Goal: Task Accomplishment & Management: Manage account settings

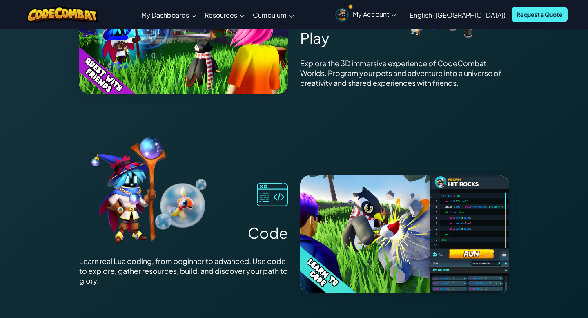
scroll to position [1193, 0]
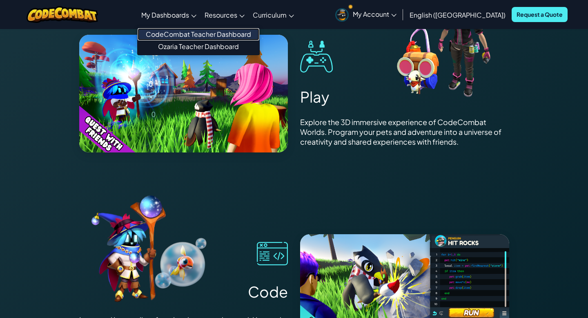
click at [205, 36] on link "CodeCombat Teacher Dashboard" at bounding box center [199, 34] width 122 height 12
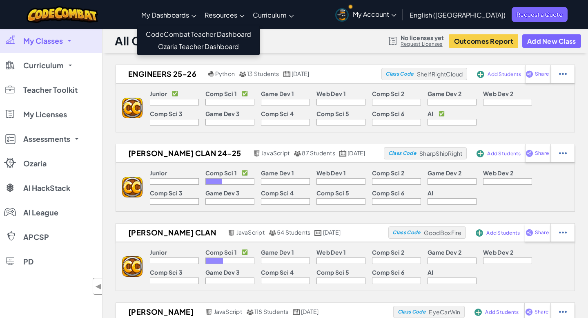
click at [189, 13] on span "My Dashboards" at bounding box center [165, 15] width 48 height 9
click at [209, 45] on link "Ozaria Teacher Dashboard" at bounding box center [199, 46] width 122 height 12
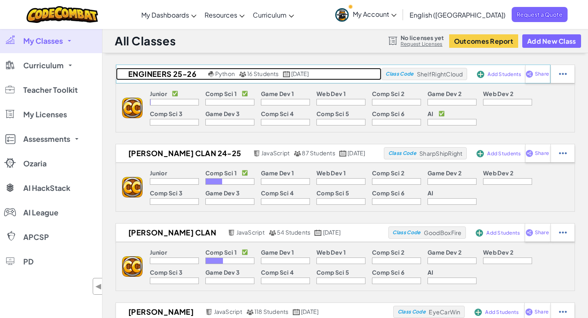
click at [182, 70] on h2 "Engineers 25-26" at bounding box center [161, 74] width 90 height 12
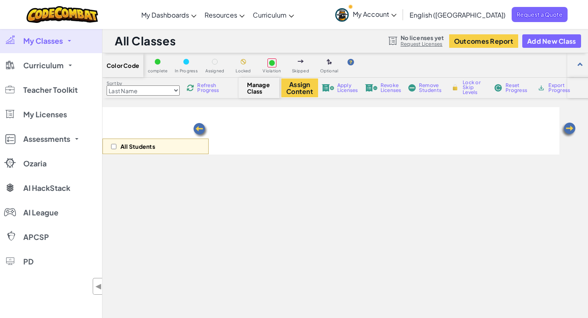
select select "560f1a9f22961295f9427742"
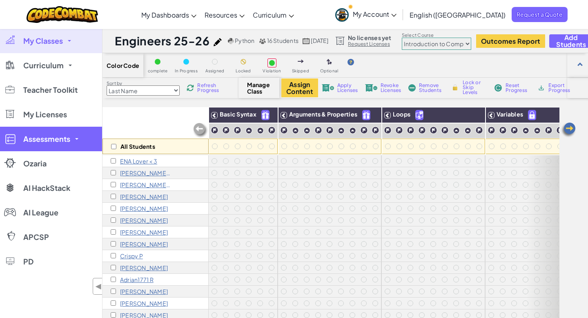
click at [44, 136] on span "Assessments" at bounding box center [46, 138] width 47 height 7
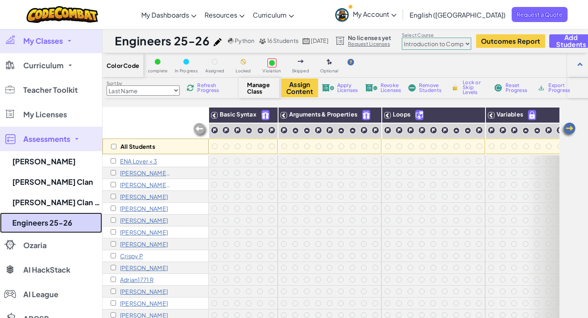
click at [47, 224] on link "Engineers 25-26" at bounding box center [51, 222] width 102 height 20
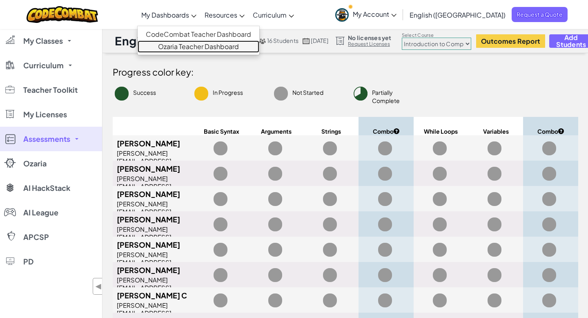
click at [215, 49] on link "Ozaria Teacher Dashboard" at bounding box center [199, 46] width 122 height 12
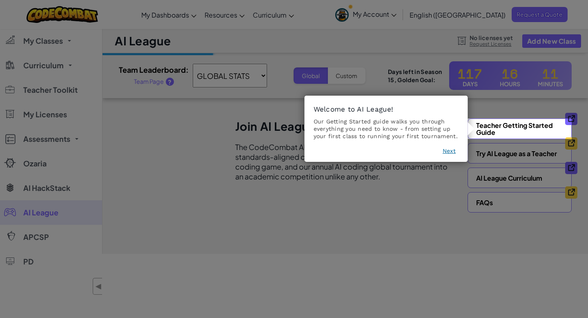
click at [444, 150] on button "Next" at bounding box center [449, 151] width 13 height 8
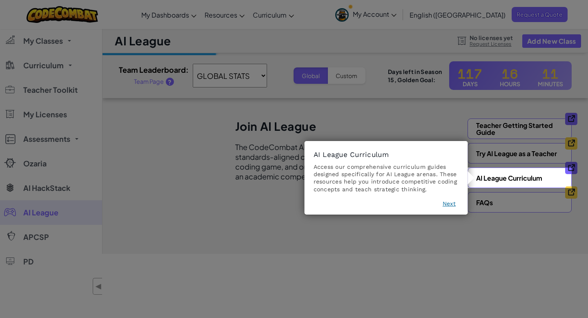
click at [33, 206] on icon at bounding box center [294, 159] width 588 height 318
click at [36, 191] on icon at bounding box center [294, 159] width 588 height 318
click at [458, 198] on div "AI League Curriculum Access our comprehensive curriculum guides designed specif…" at bounding box center [386, 177] width 163 height 73
click at [456, 198] on div "AI League Curriculum Access our comprehensive curriculum guides designed specif…" at bounding box center [386, 177] width 163 height 73
click at [449, 204] on button "Next" at bounding box center [449, 203] width 13 height 8
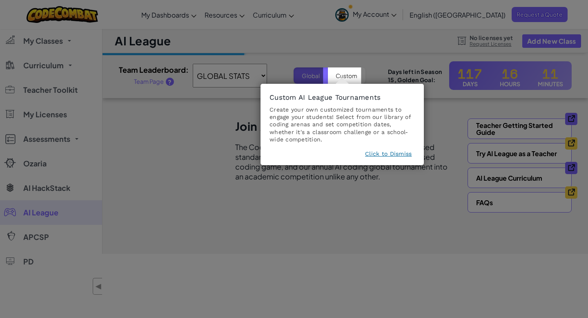
click at [378, 158] on footer "Click to Dismiss" at bounding box center [341, 154] width 145 height 11
click at [379, 153] on button "Click to Dismiss" at bounding box center [388, 153] width 47 height 8
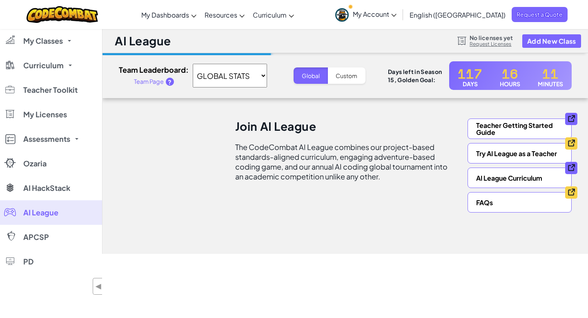
click at [246, 72] on select "GLOBAL STATS Erin Morris" at bounding box center [230, 76] width 74 height 24
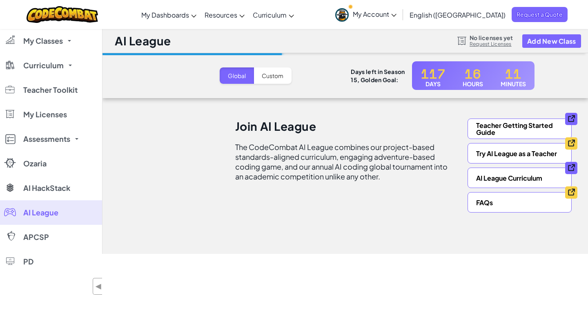
select select "65c0fcb2766d1be01b086691"
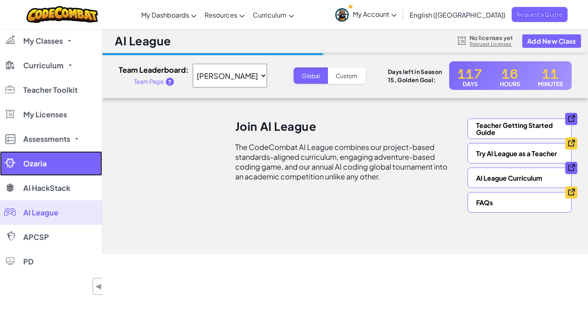
click at [55, 167] on link "Ozaria" at bounding box center [51, 163] width 102 height 24
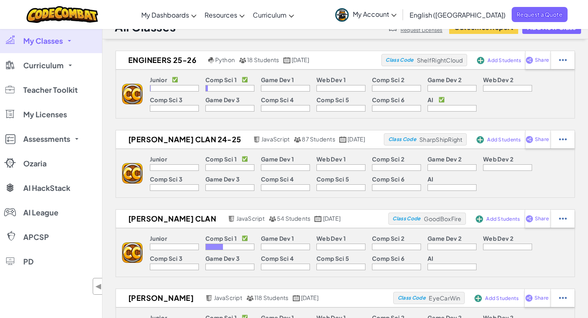
scroll to position [28, 0]
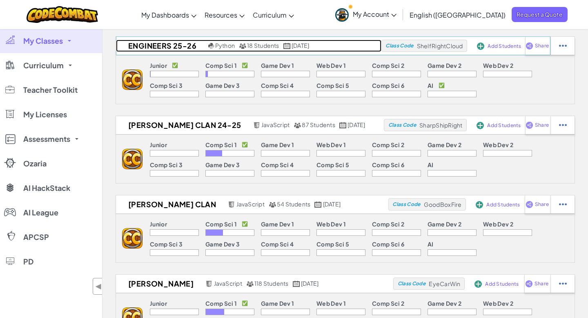
click at [168, 43] on h2 "Engineers 25-26" at bounding box center [161, 46] width 90 height 12
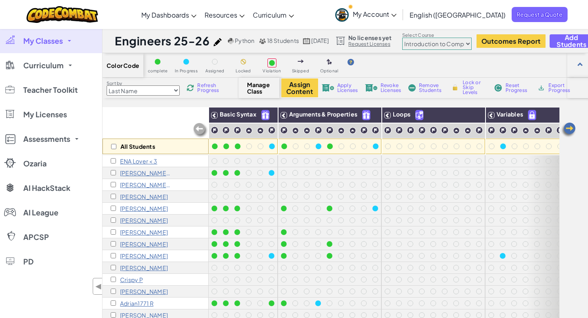
click at [443, 46] on select "Junior Introduction to Computer Science Game Development 1 Web Development 1 Co…" at bounding box center [436, 44] width 69 height 12
click at [418, 38] on select "Junior Introduction to Computer Science Game Development 1 Web Development 1 Co…" at bounding box center [436, 44] width 69 height 12
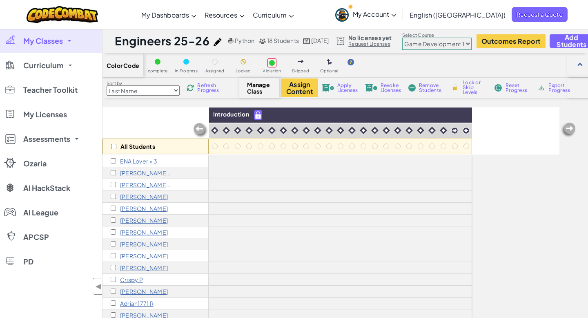
click at [447, 41] on select "Junior Introduction to Computer Science Game Development 1 Web Development 1 Co…" at bounding box center [436, 44] width 69 height 12
select select "65f32b6c87c07dbeb5ba1936"
click at [418, 38] on select "Junior Introduction to Computer Science Game Development 1 Web Development 1 Co…" at bounding box center [436, 44] width 69 height 12
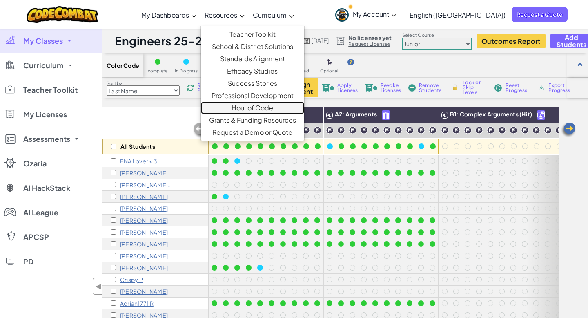
click at [271, 108] on link "Hour of Code" at bounding box center [252, 108] width 103 height 12
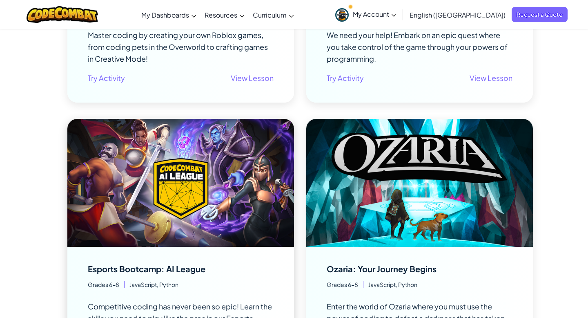
scroll to position [748, 0]
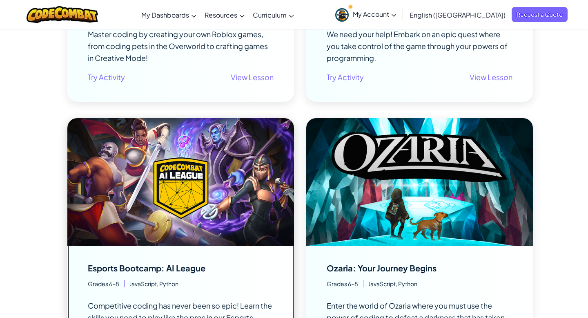
click at [236, 249] on div "Esports Bootcamp: AI League Competitive coding has never been so epic! Learn th…" at bounding box center [180, 309] width 227 height 127
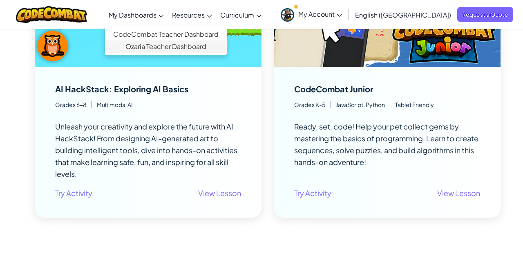
scroll to position [207, 0]
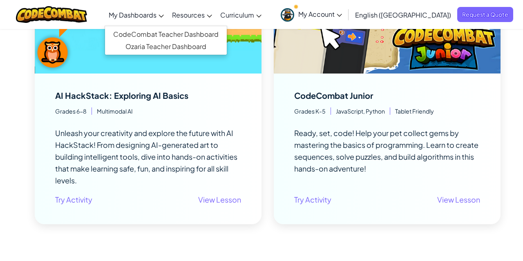
click at [156, 15] on span "My Dashboards" at bounding box center [133, 15] width 48 height 9
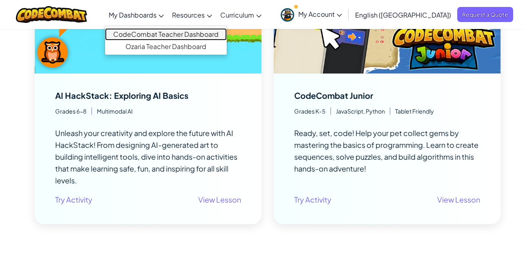
click at [184, 35] on link "CodeCombat Teacher Dashboard" at bounding box center [166, 34] width 122 height 12
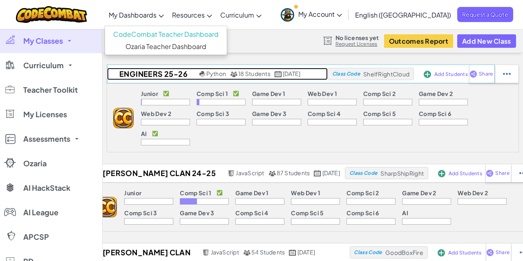
click at [141, 73] on h2 "Engineers 25-26" at bounding box center [152, 74] width 90 height 12
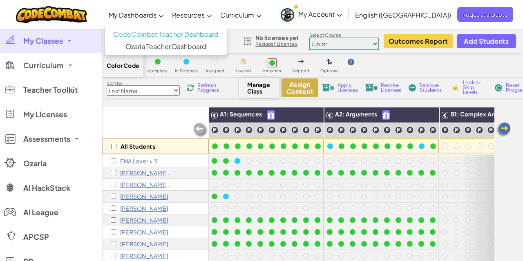
click at [302, 86] on button "Assign Content" at bounding box center [299, 87] width 37 height 19
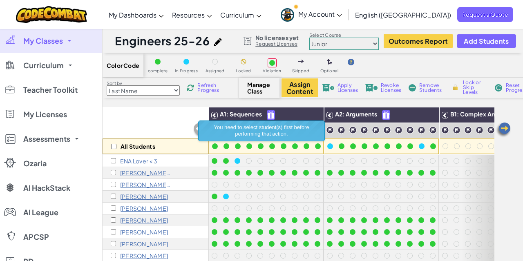
click at [263, 86] on span "Manage Class" at bounding box center [259, 87] width 24 height 13
click at [258, 90] on span "Manage Class" at bounding box center [259, 87] width 24 height 13
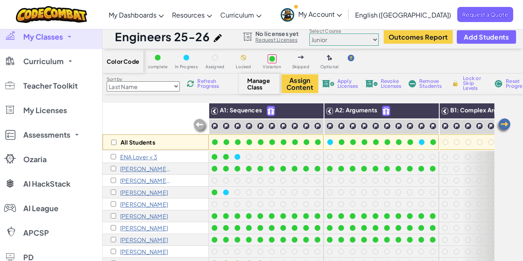
scroll to position [3, 0]
